Goal: Task Accomplishment & Management: Manage account settings

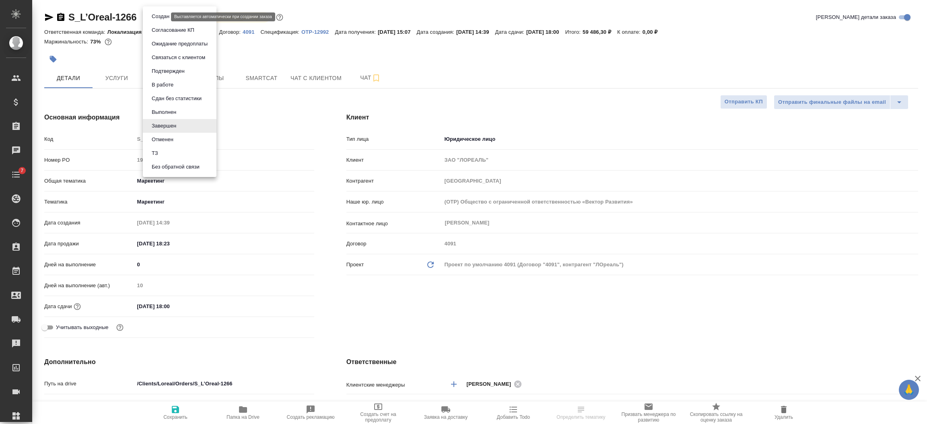
select select "RU"
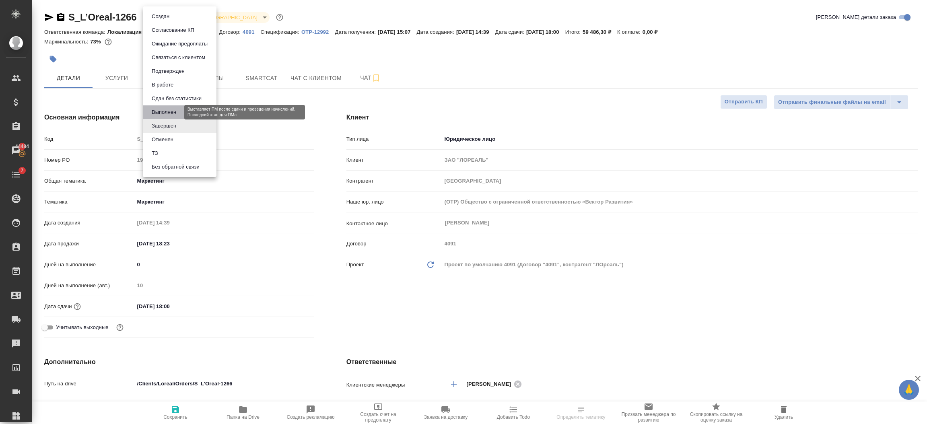
click at [167, 112] on button "Выполнен" at bounding box center [163, 112] width 29 height 9
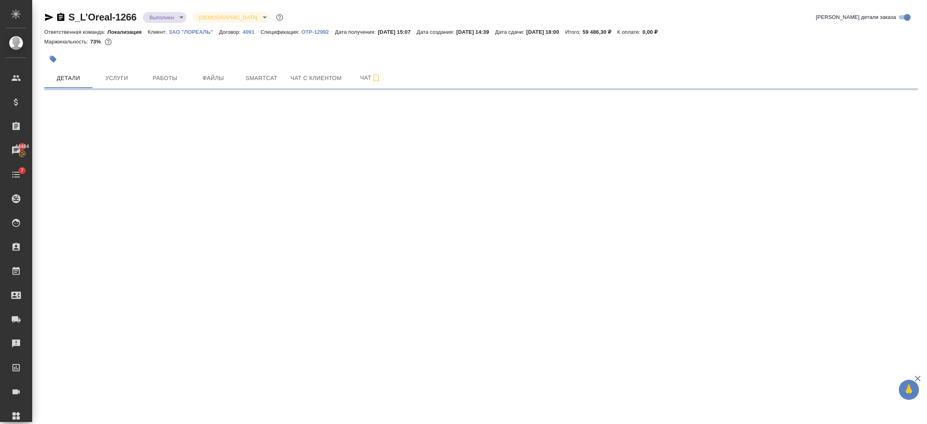
select select "RU"
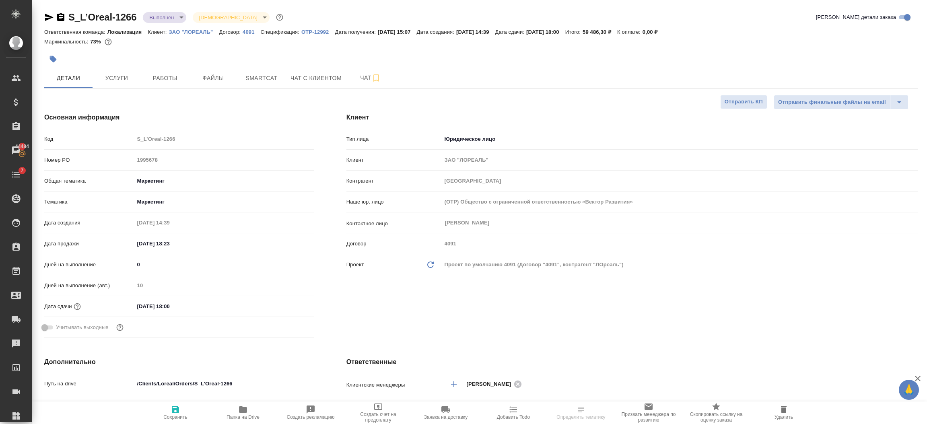
type textarea "x"
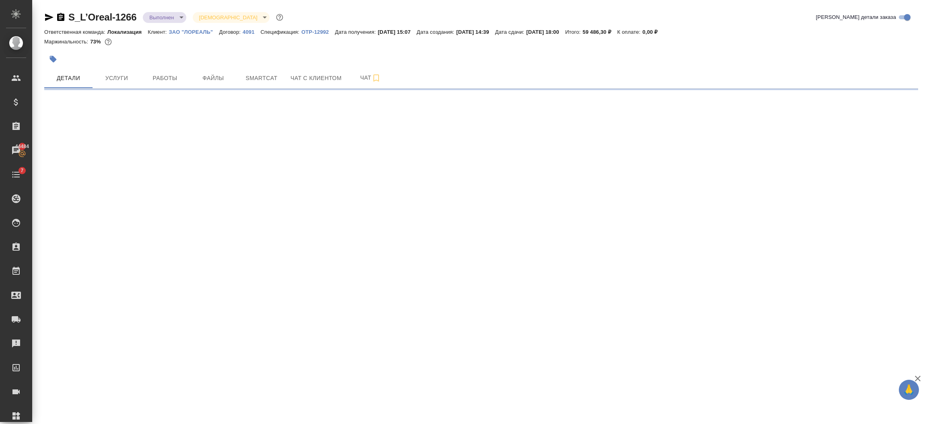
select select "RU"
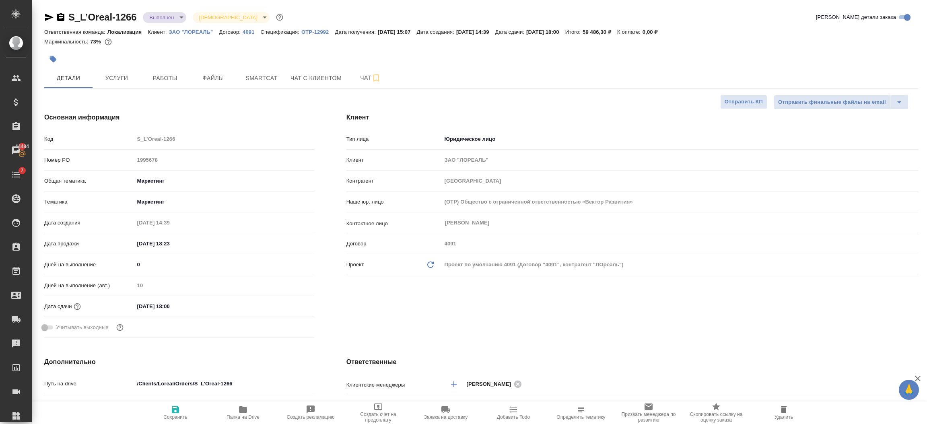
type textarea "x"
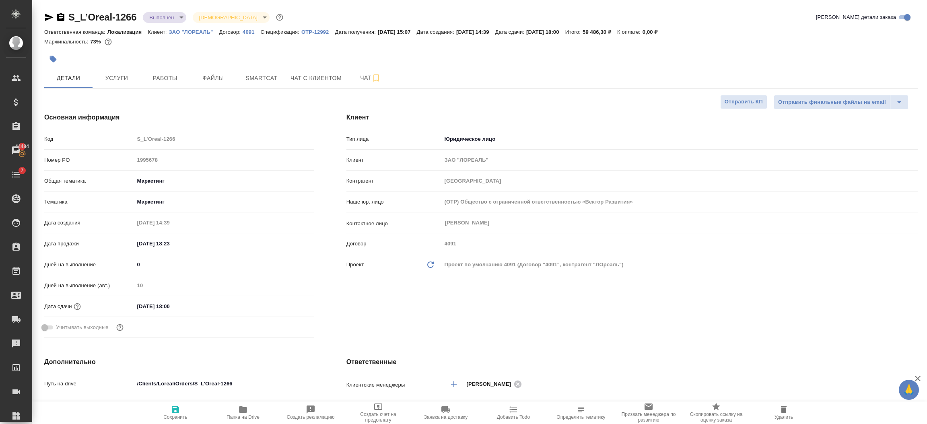
type textarea "x"
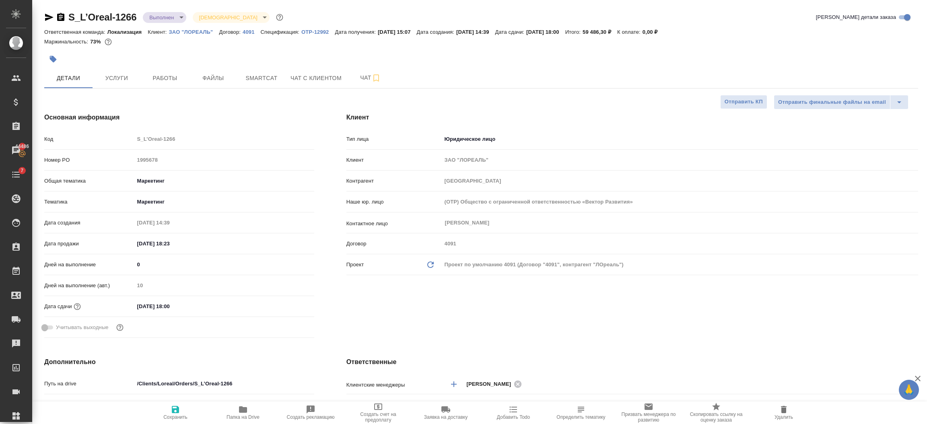
type textarea "x"
